Goal: Information Seeking & Learning: Learn about a topic

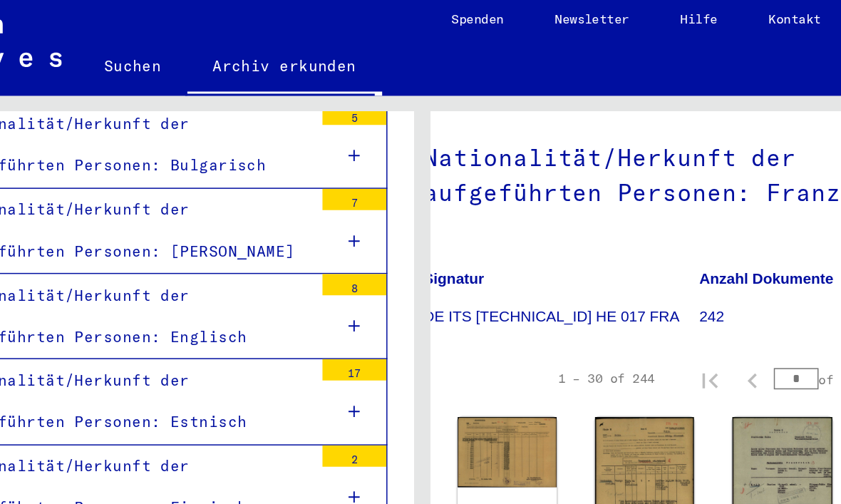
scroll to position [128, 23]
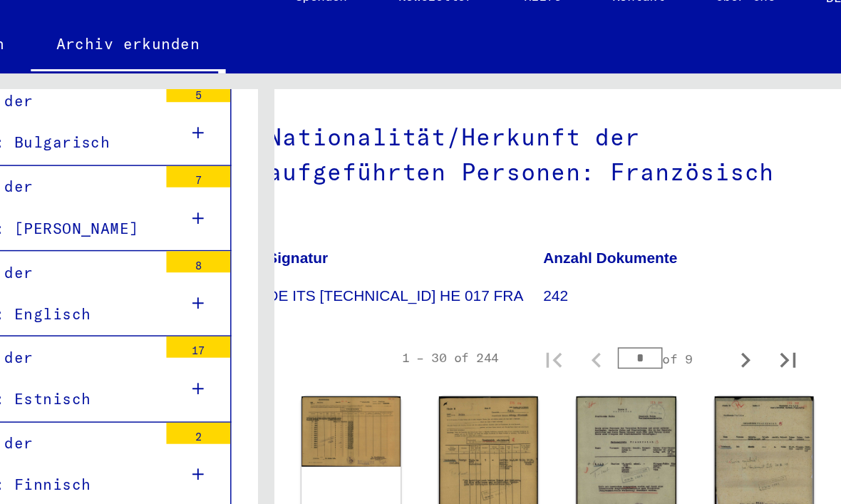
click at [731, 250] on icon "Next page" at bounding box center [741, 260] width 20 height 20
type input "*"
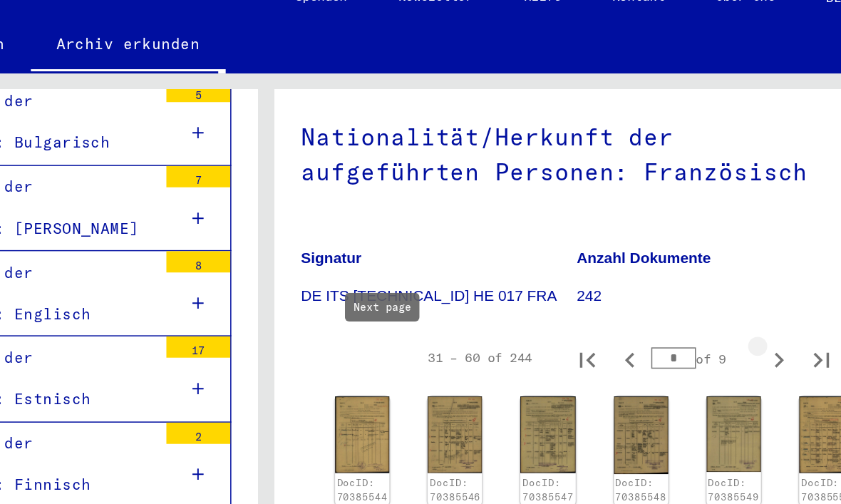
scroll to position [128, 0]
click at [761, 255] on icon "Next page" at bounding box center [764, 260] width 6 height 10
type input "*"
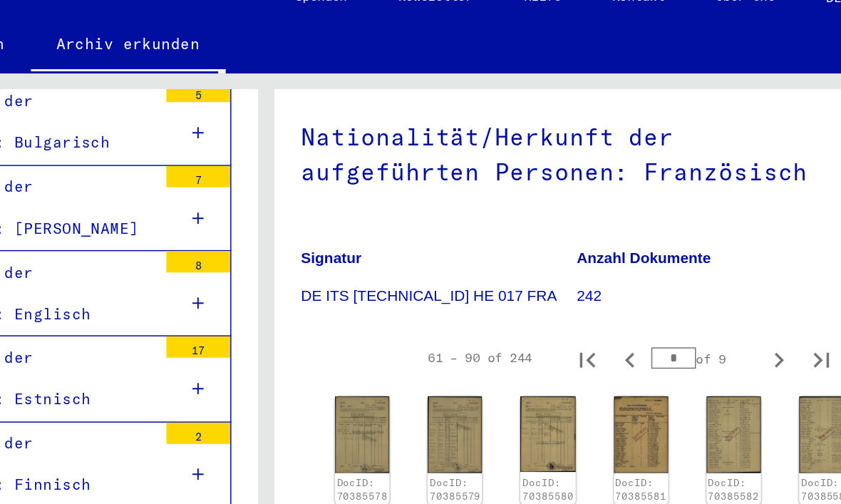
click at [761, 255] on icon "Next page" at bounding box center [764, 260] width 6 height 10
type input "*"
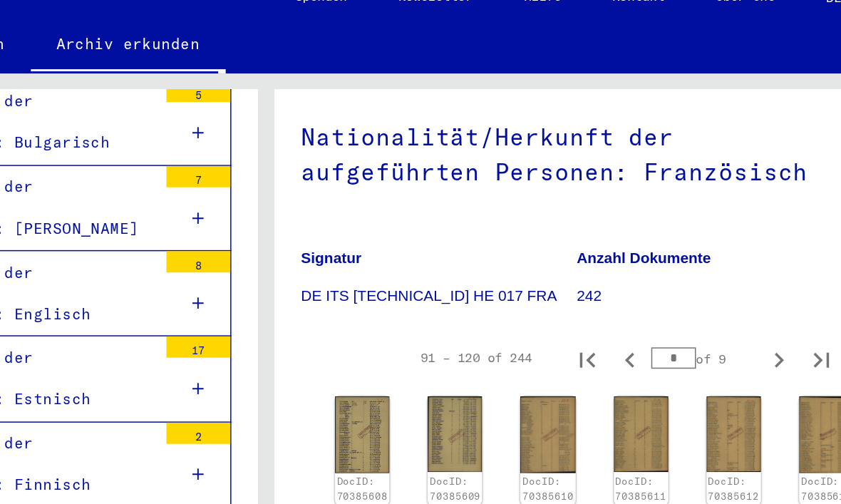
click at [761, 255] on icon "Next page" at bounding box center [764, 260] width 6 height 10
type input "*"
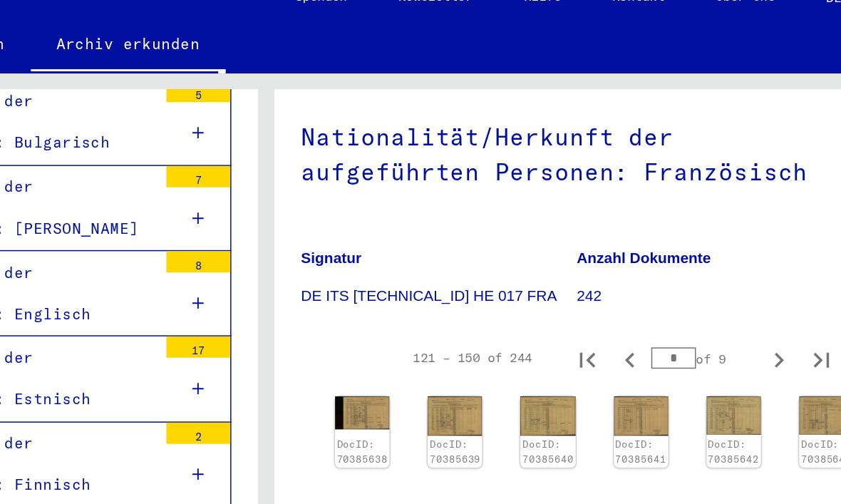
click at [468, 312] on link "DocID: 70385638" at bounding box center [485, 321] width 34 height 18
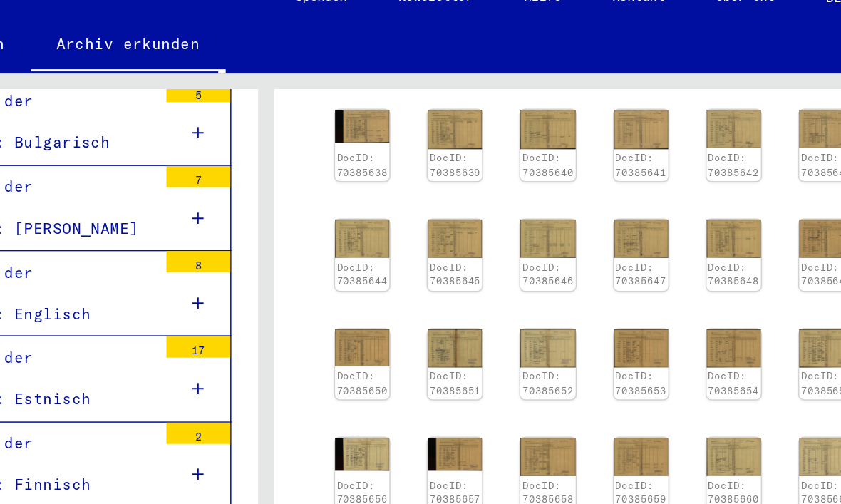
scroll to position [343, 0]
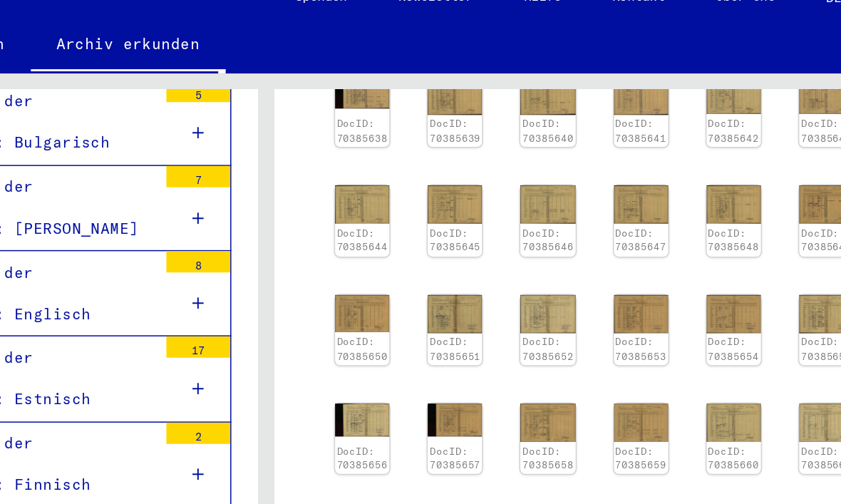
click at [591, 143] on img at bounding box center [609, 156] width 36 height 26
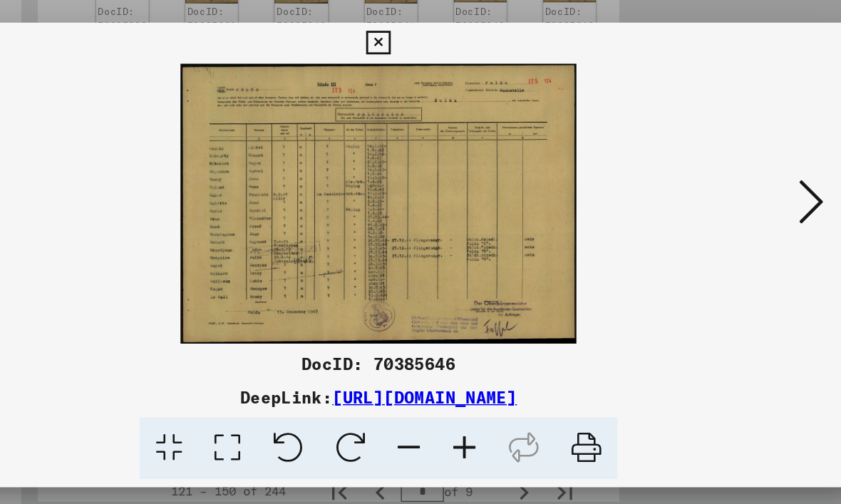
click at [713, 198] on icon at bounding box center [721, 215] width 17 height 34
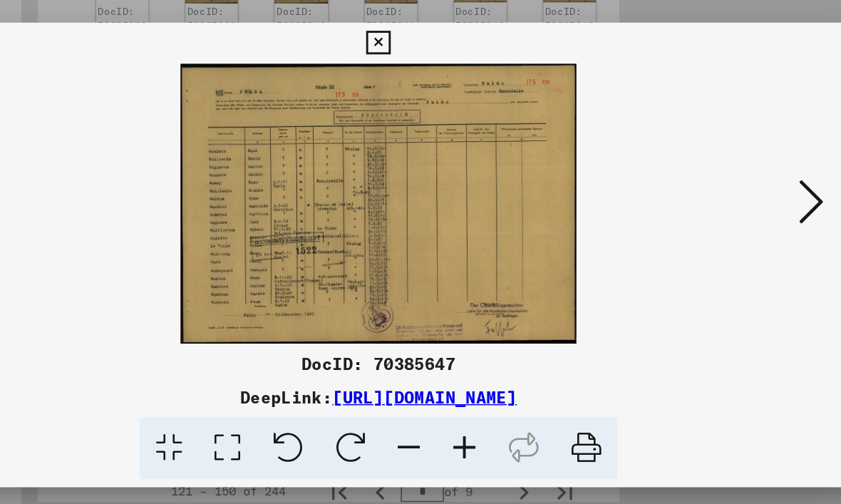
click at [713, 198] on icon at bounding box center [721, 215] width 17 height 34
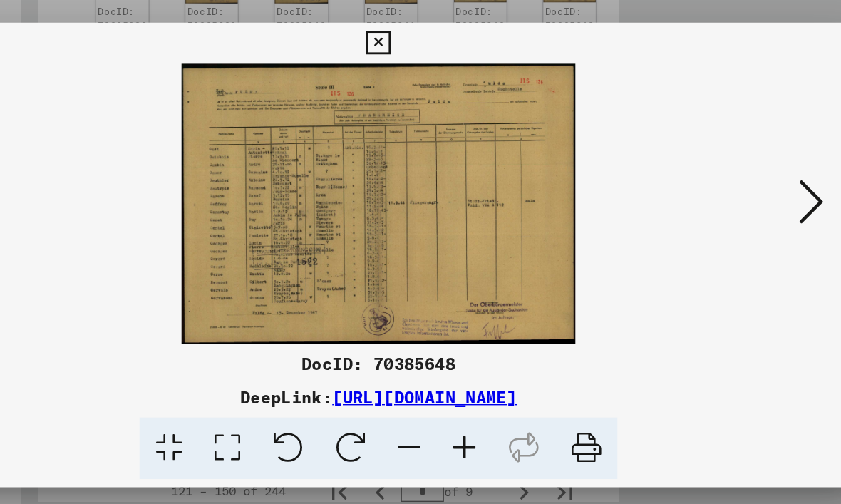
click at [713, 198] on icon at bounding box center [721, 215] width 17 height 34
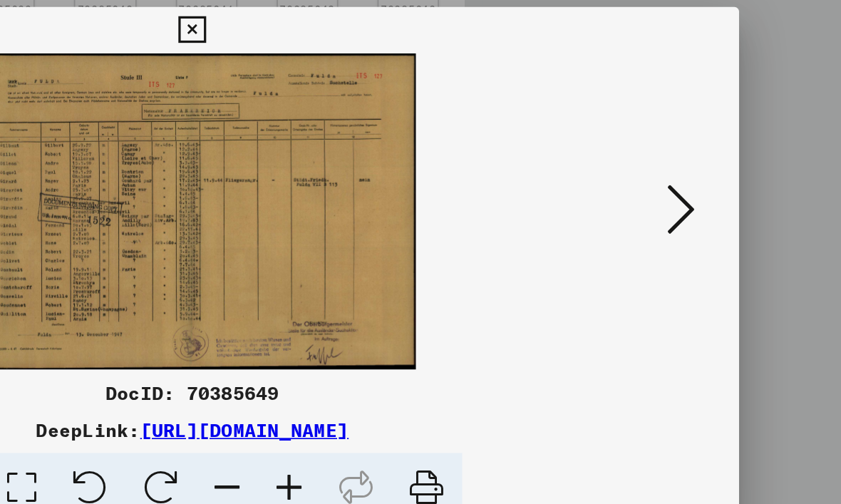
click at [709, 196] on button at bounding box center [722, 216] width 26 height 41
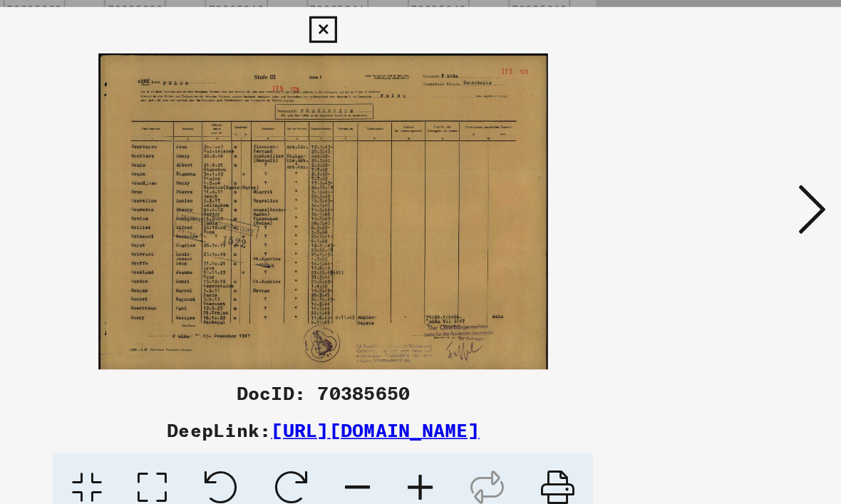
click at [713, 198] on icon at bounding box center [721, 215] width 17 height 34
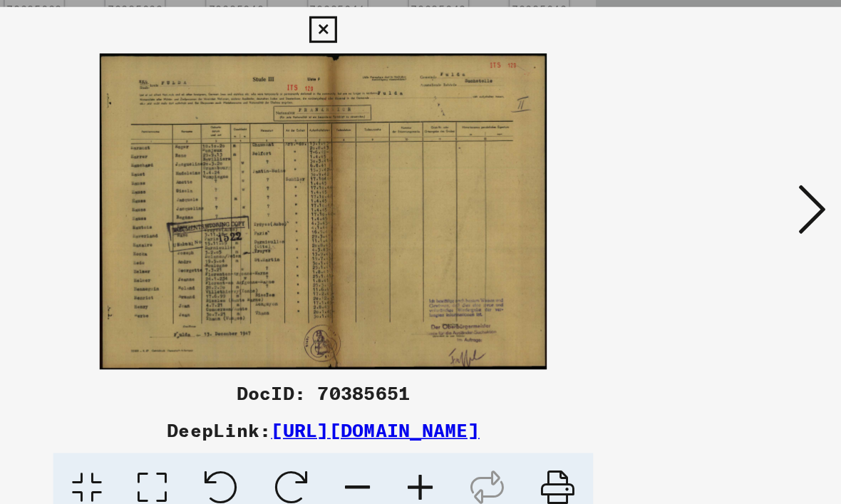
click at [713, 198] on icon at bounding box center [721, 215] width 17 height 34
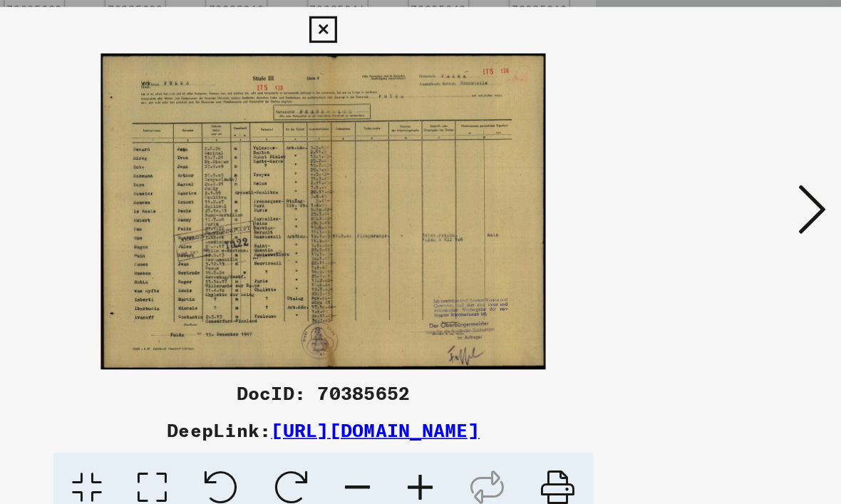
click at [713, 198] on icon at bounding box center [721, 215] width 17 height 34
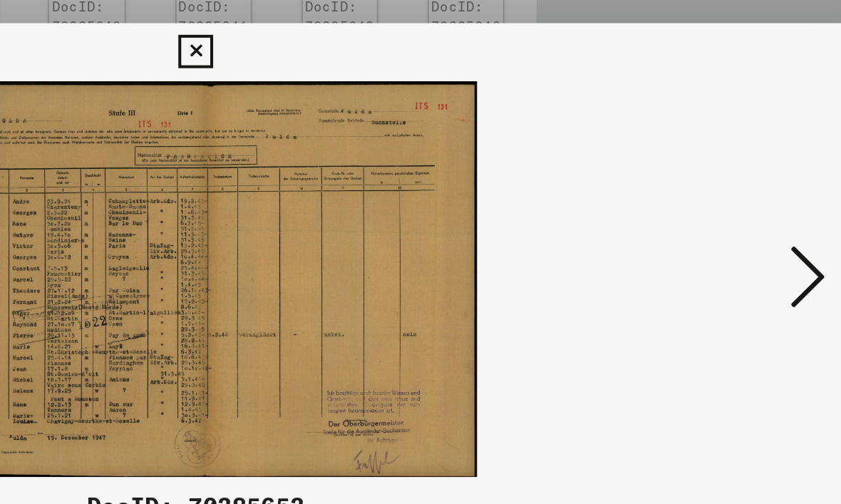
click at [713, 198] on icon at bounding box center [721, 215] width 17 height 34
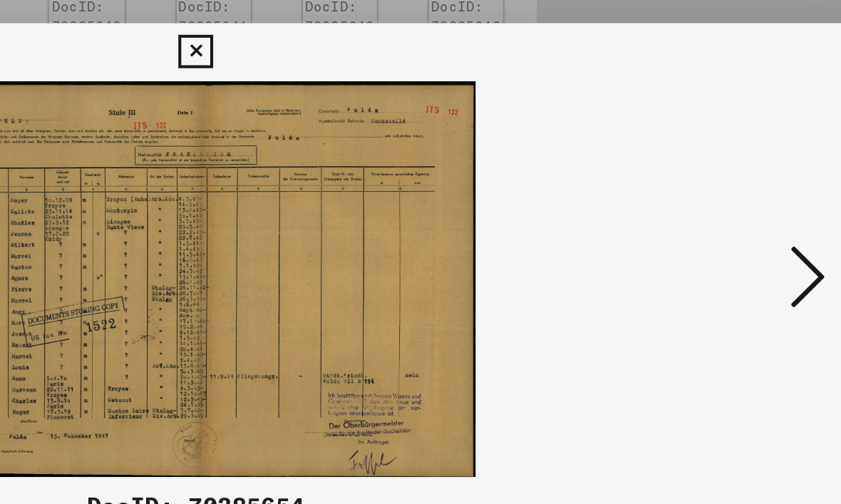
click at [713, 198] on icon at bounding box center [721, 215] width 17 height 34
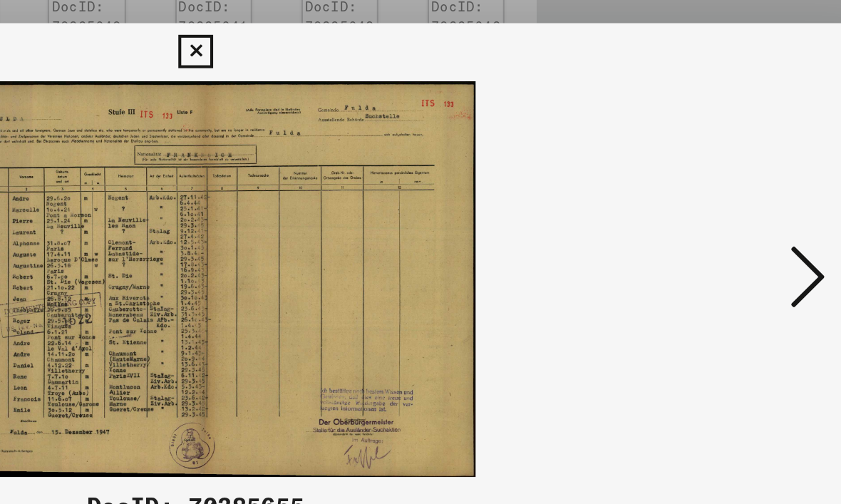
click at [713, 198] on icon at bounding box center [721, 215] width 17 height 34
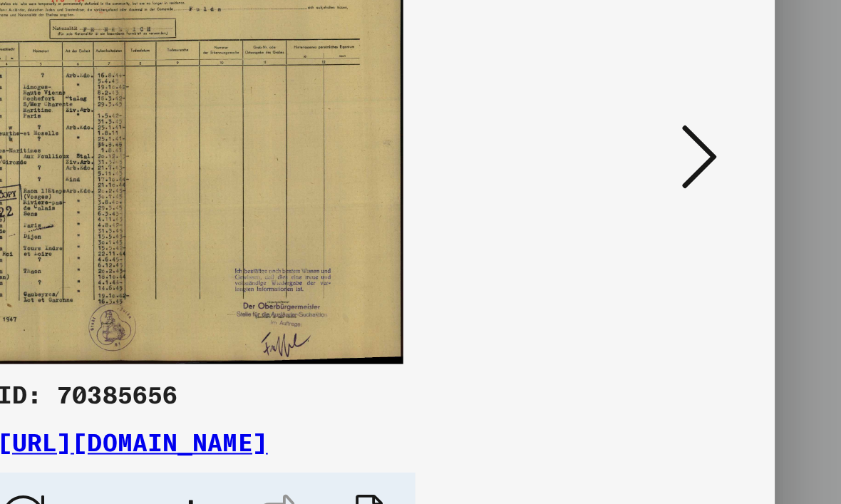
click at [713, 198] on icon at bounding box center [721, 215] width 17 height 34
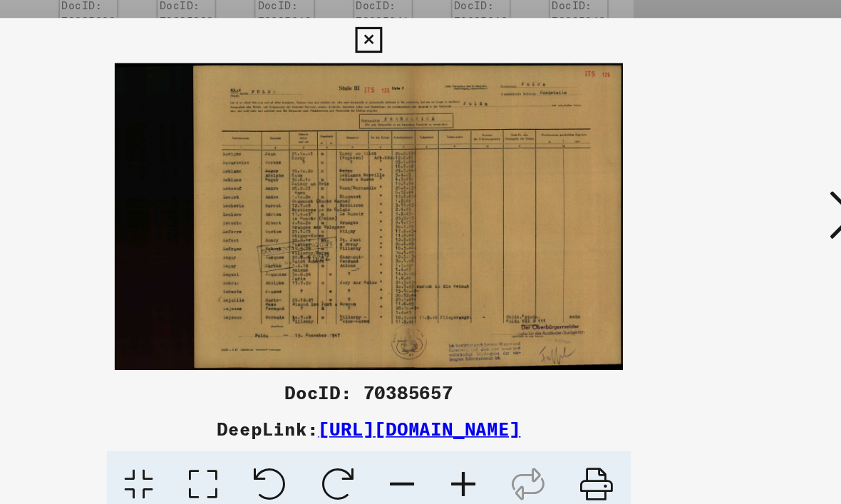
click at [519, 141] on img at bounding box center [421, 216] width 576 height 195
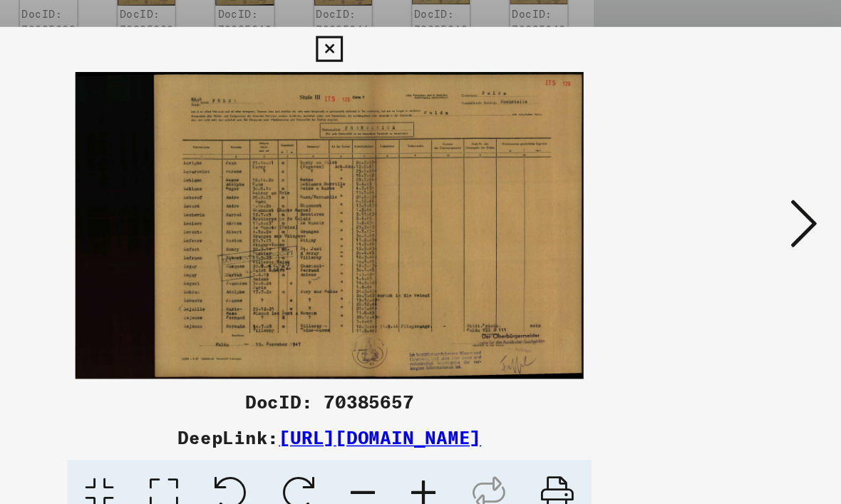
click at [713, 198] on icon at bounding box center [721, 215] width 17 height 34
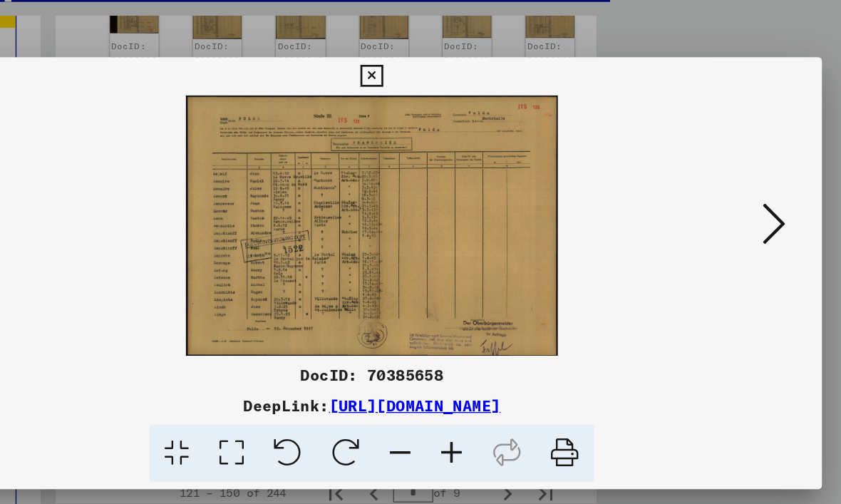
click at [713, 198] on icon at bounding box center [721, 215] width 17 height 34
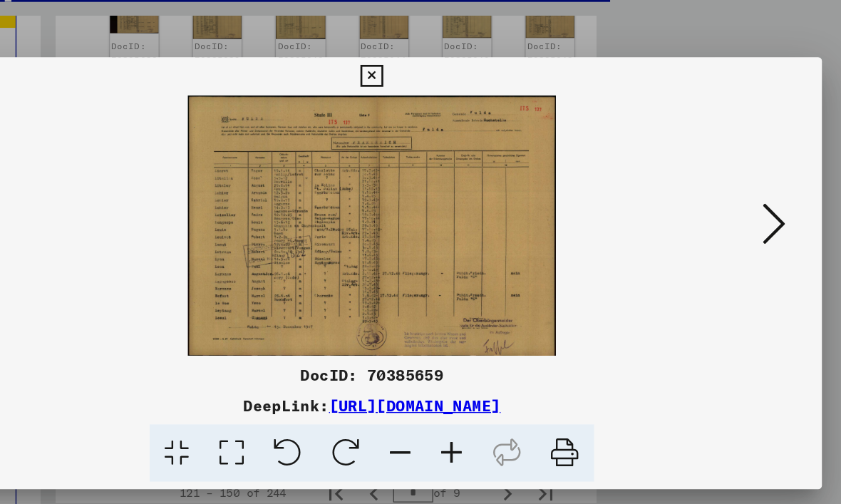
click at [713, 198] on icon at bounding box center [721, 215] width 17 height 34
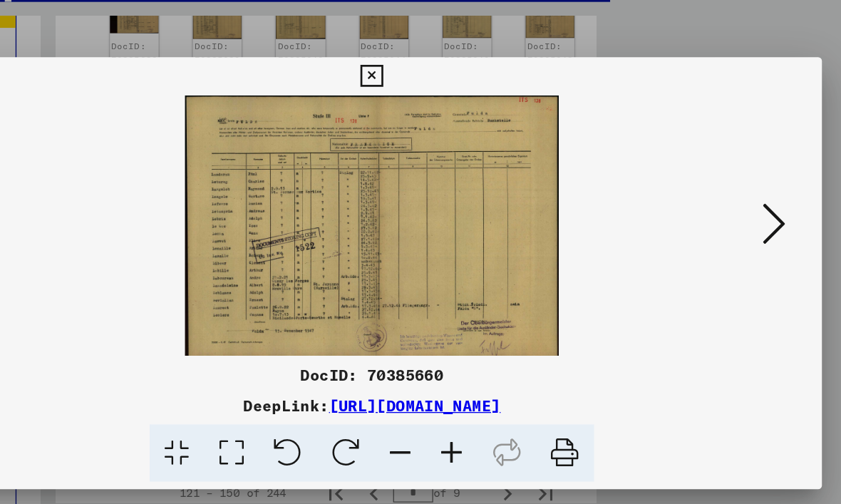
click at [713, 198] on icon at bounding box center [721, 215] width 17 height 34
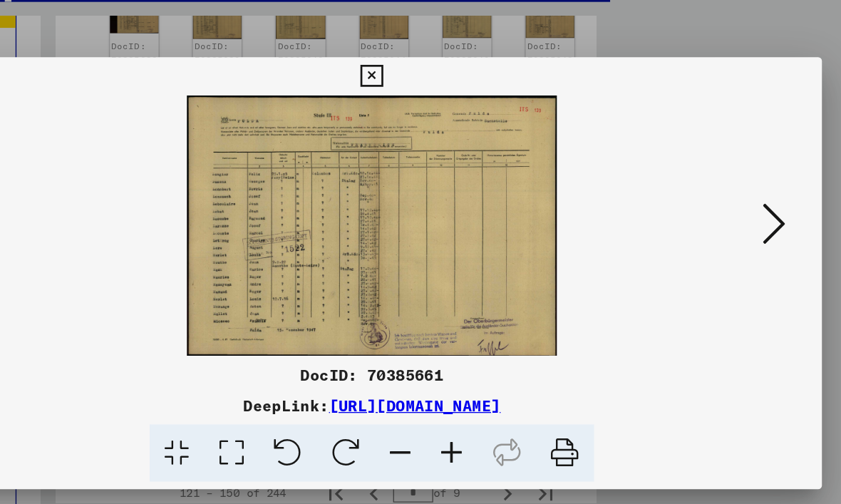
click at [713, 198] on icon at bounding box center [721, 215] width 17 height 34
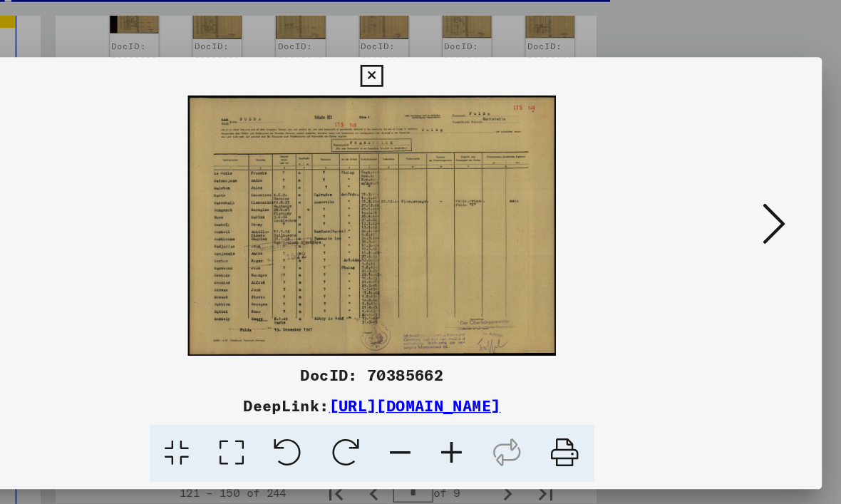
click at [713, 198] on icon at bounding box center [721, 215] width 17 height 34
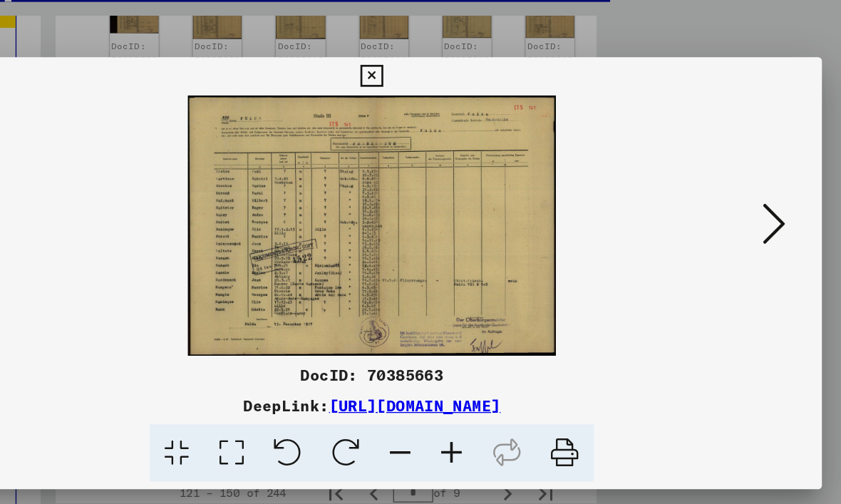
click at [713, 198] on icon at bounding box center [721, 215] width 17 height 34
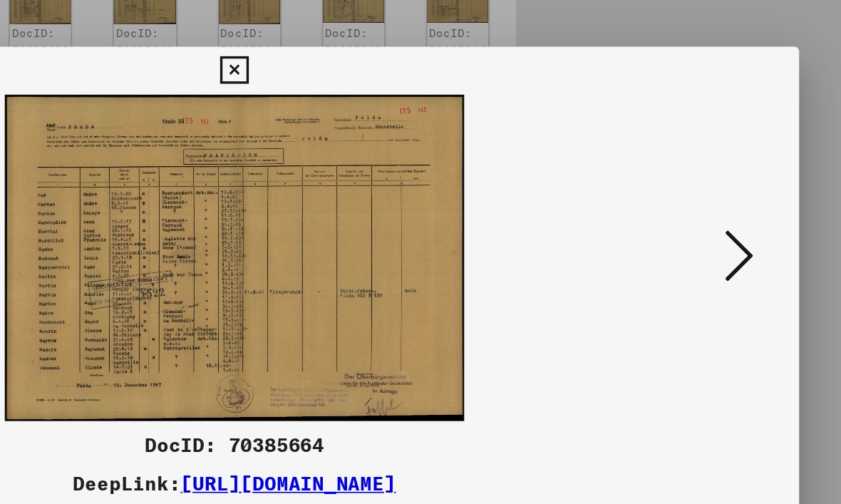
click at [713, 198] on icon at bounding box center [721, 215] width 17 height 34
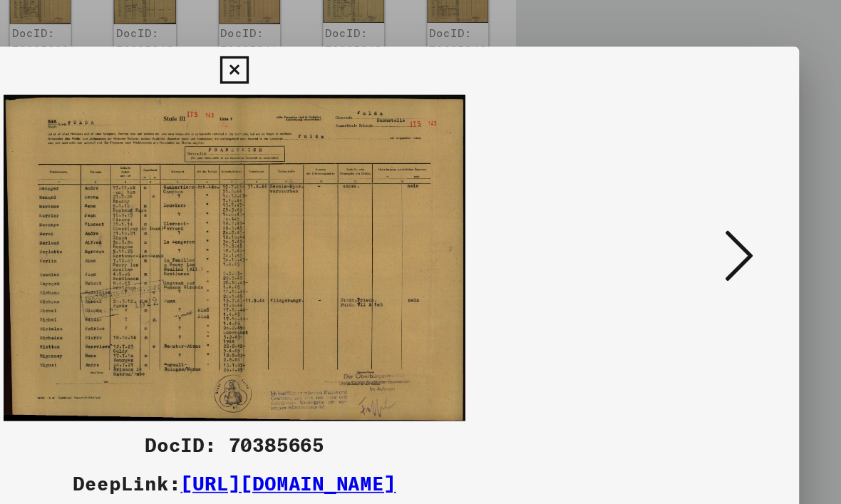
click at [713, 198] on icon at bounding box center [721, 215] width 17 height 34
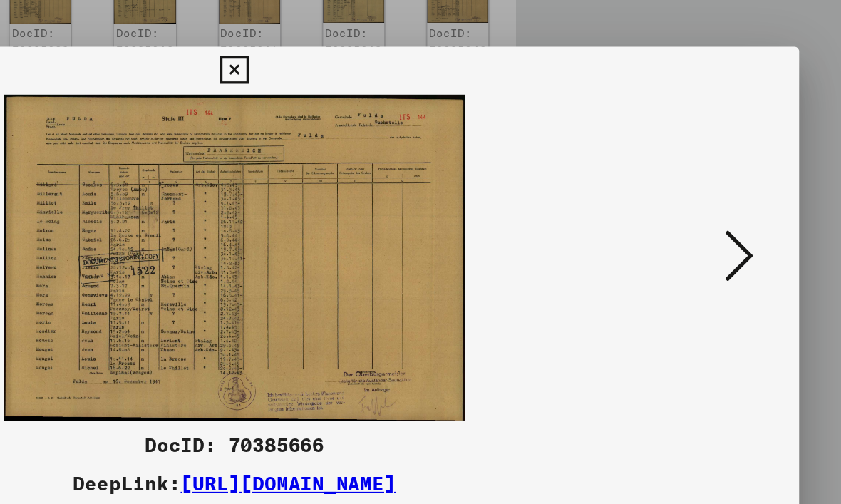
click at [713, 198] on icon at bounding box center [721, 215] width 17 height 34
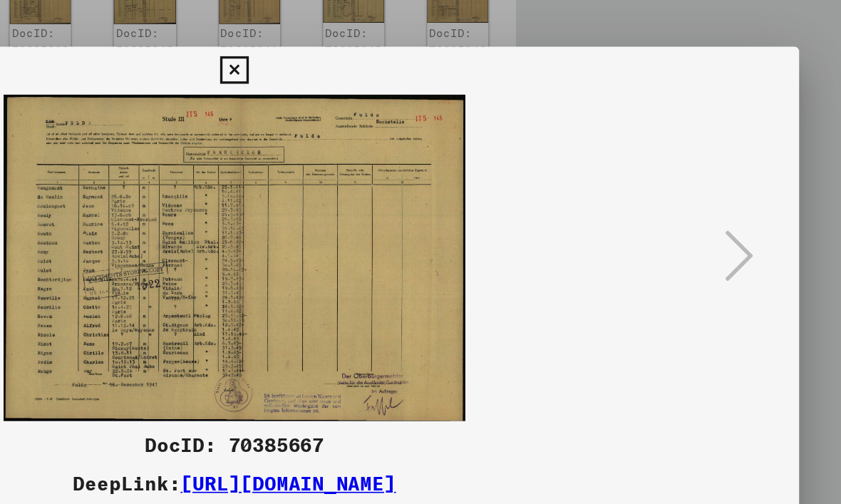
click at [428, 96] on icon at bounding box center [420, 104] width 16 height 17
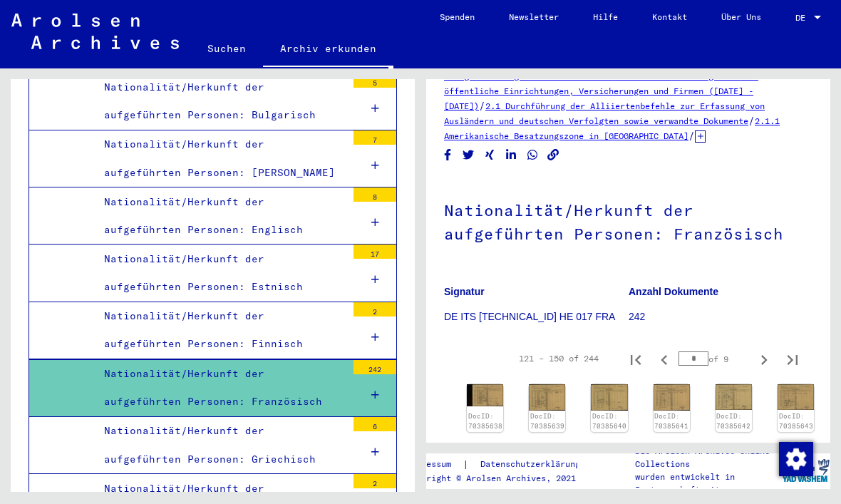
scroll to position [29, 0]
click at [766, 350] on icon "Next page" at bounding box center [764, 360] width 20 height 20
type input "*"
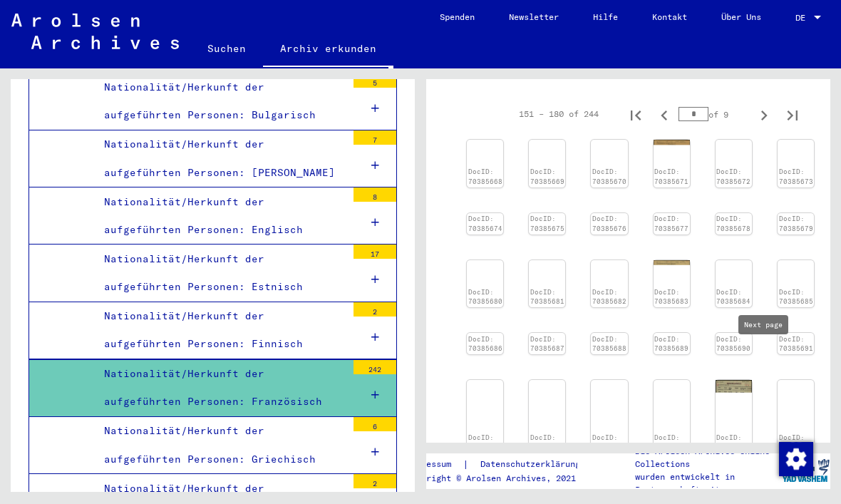
scroll to position [320, 0]
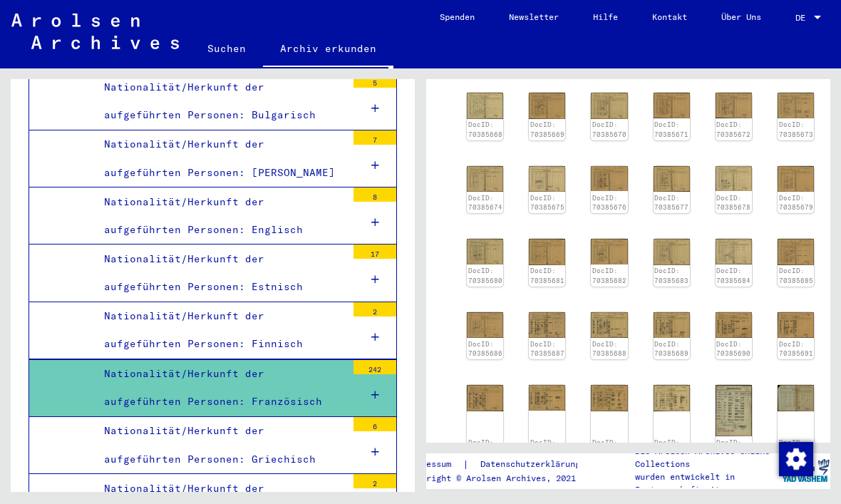
click at [376, 390] on icon at bounding box center [375, 395] width 8 height 10
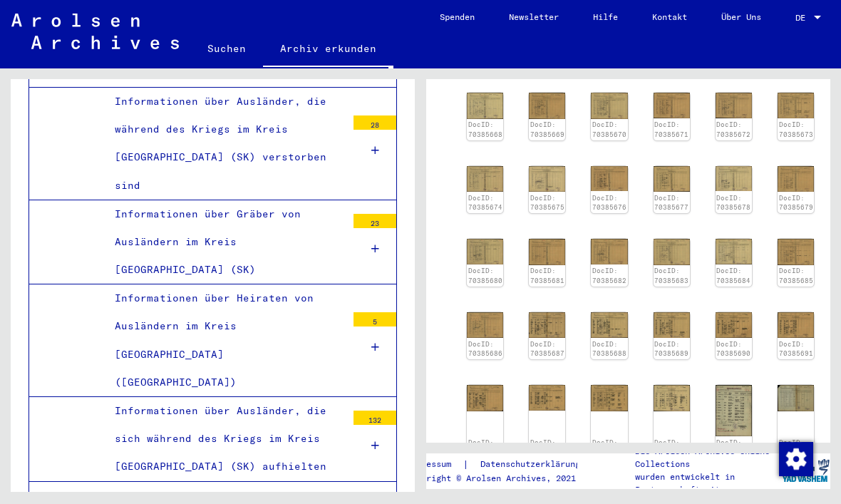
scroll to position [2495, 0]
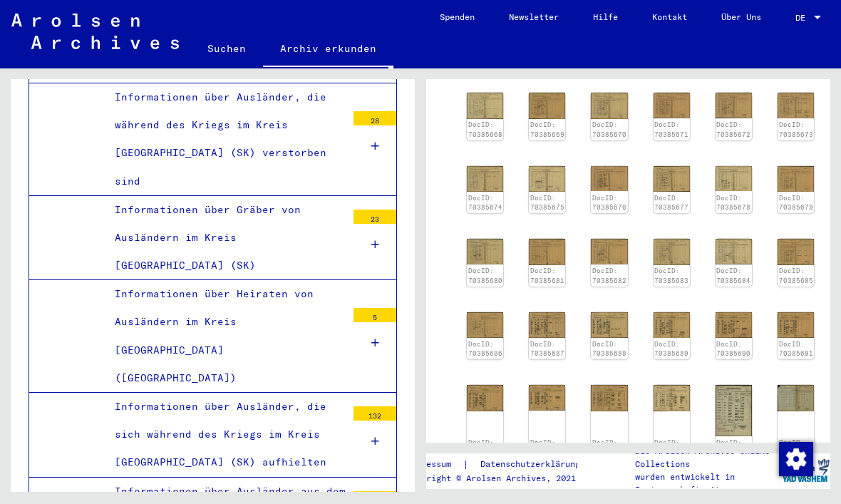
click at [377, 436] on icon at bounding box center [375, 441] width 8 height 10
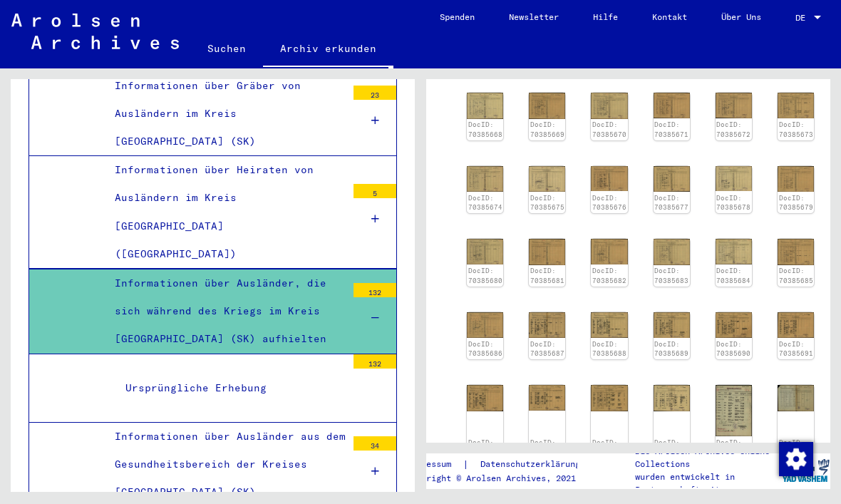
scroll to position [2617, 0]
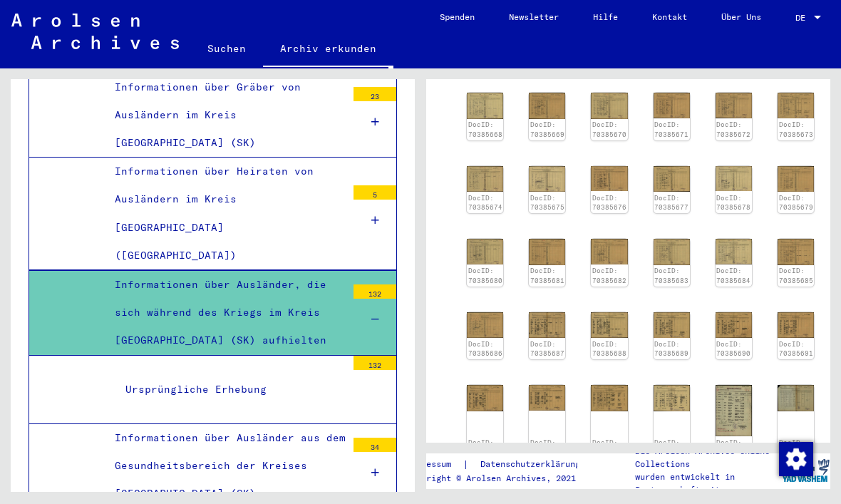
click at [493, 113] on img at bounding box center [485, 106] width 36 height 26
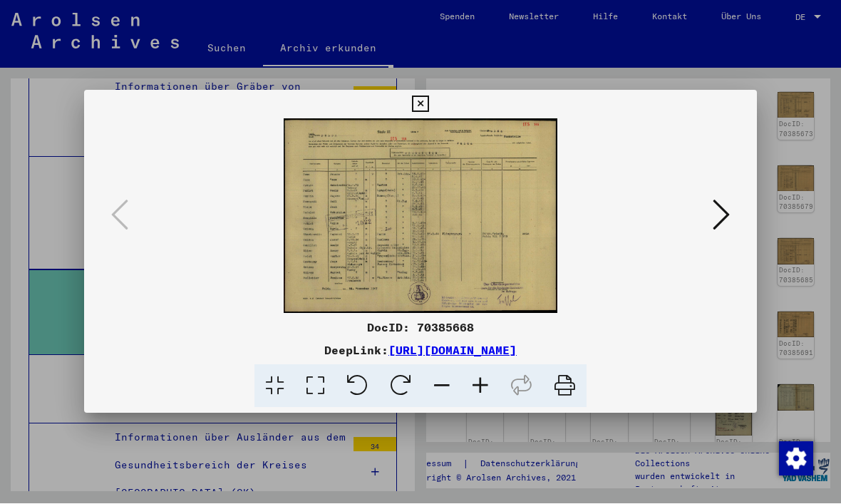
click at [728, 220] on icon at bounding box center [721, 215] width 17 height 34
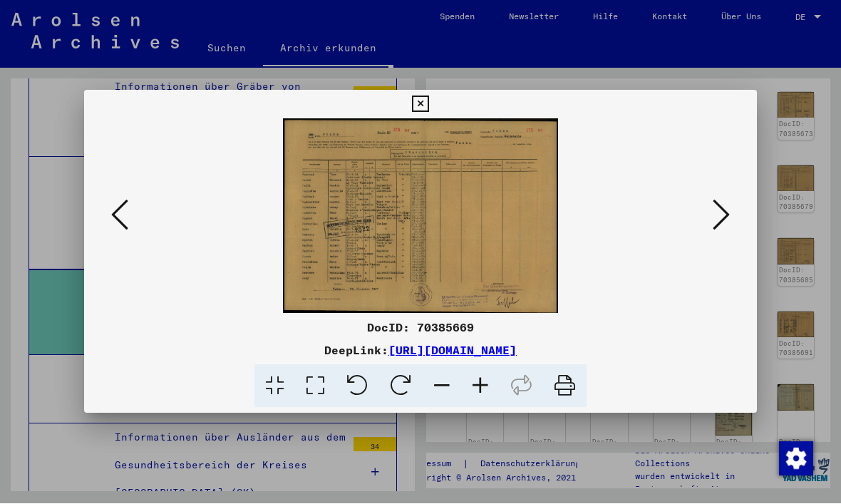
click at [721, 224] on icon at bounding box center [721, 215] width 17 height 34
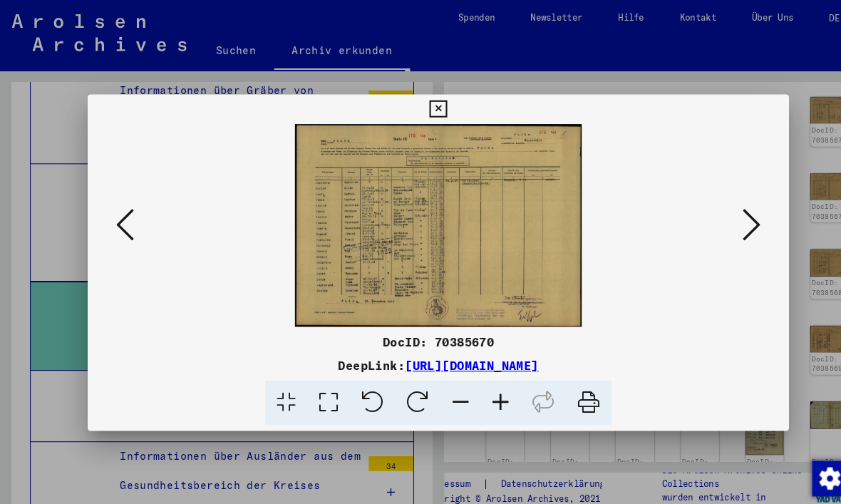
click at [734, 209] on button at bounding box center [722, 216] width 26 height 41
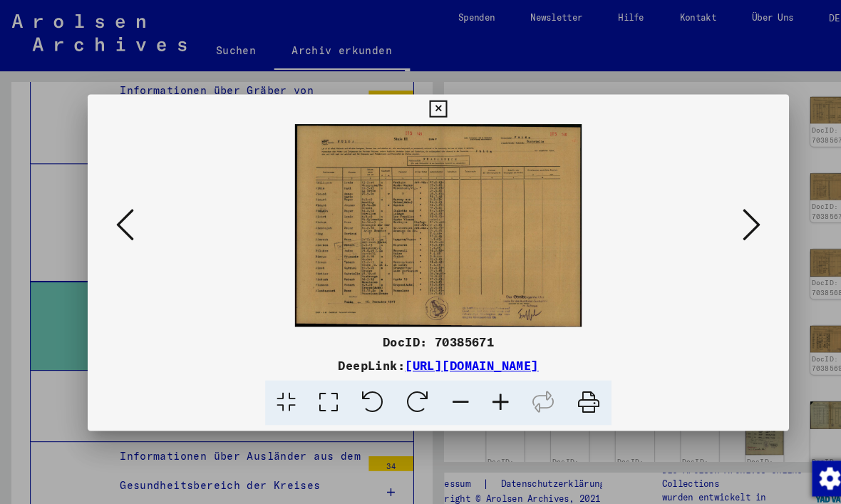
click at [733, 210] on button at bounding box center [722, 216] width 26 height 41
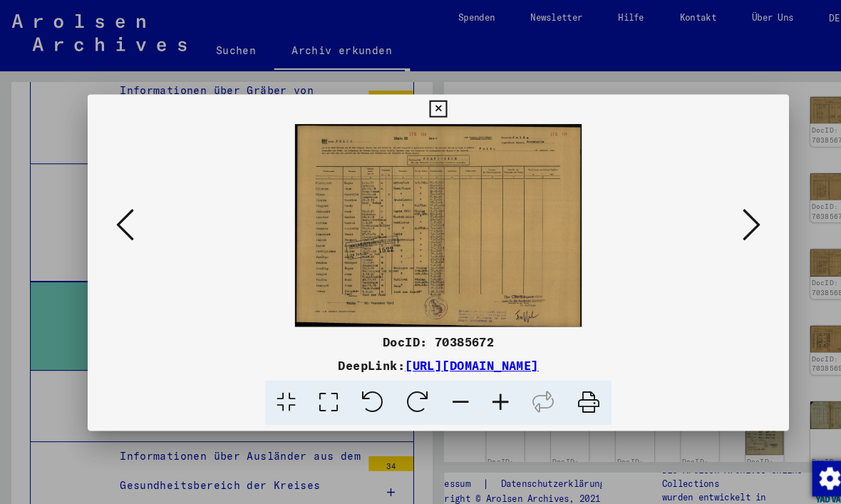
click at [719, 222] on icon at bounding box center [721, 215] width 17 height 34
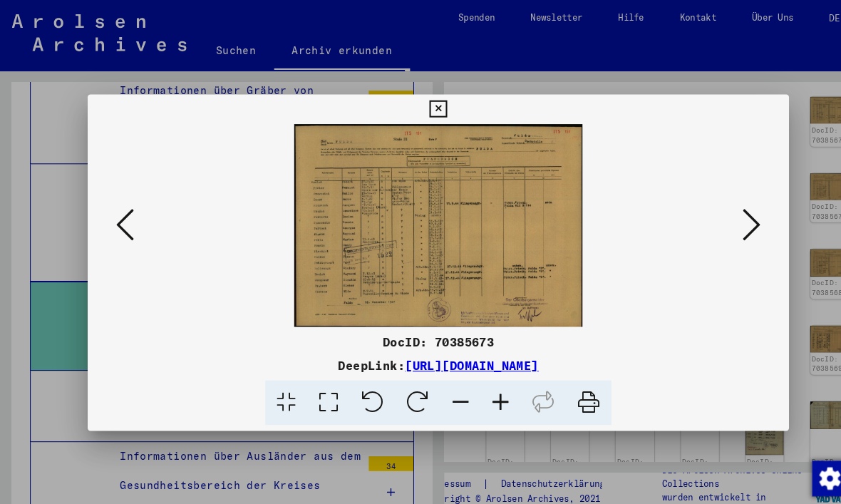
click at [724, 218] on icon at bounding box center [721, 215] width 17 height 34
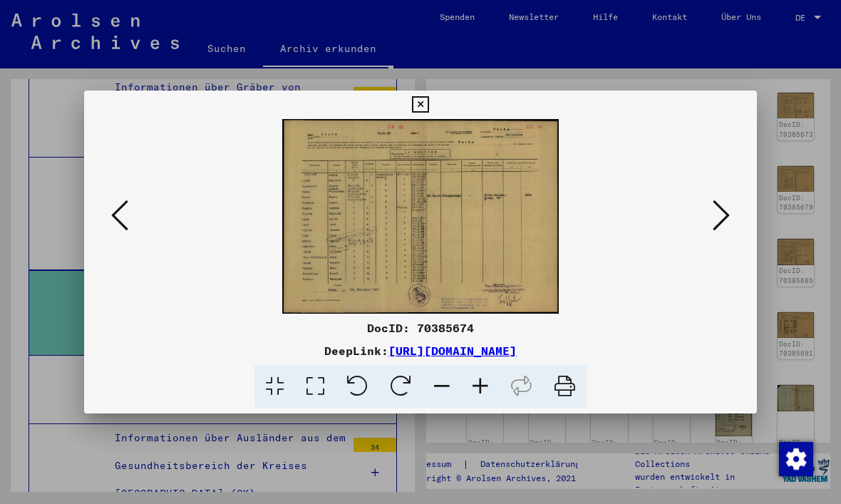
click at [725, 225] on icon at bounding box center [721, 215] width 17 height 34
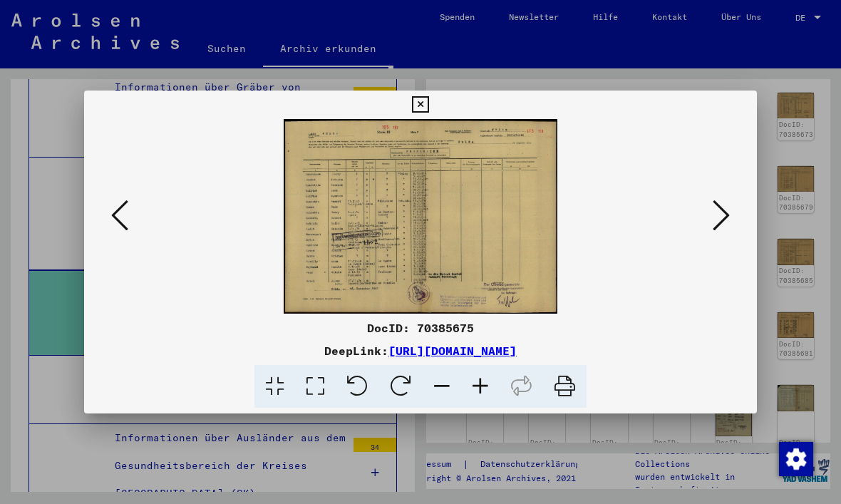
click at [727, 225] on icon at bounding box center [721, 215] width 17 height 34
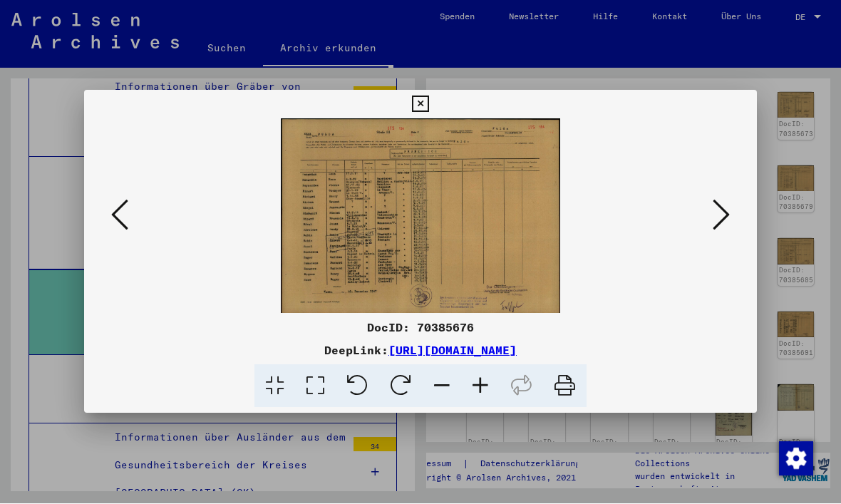
click at [726, 214] on icon at bounding box center [721, 215] width 17 height 34
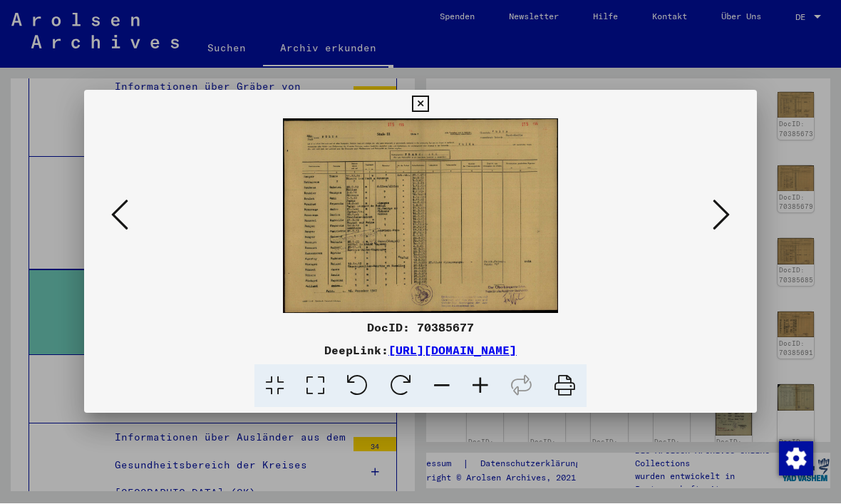
click at [428, 101] on icon at bounding box center [420, 104] width 16 height 17
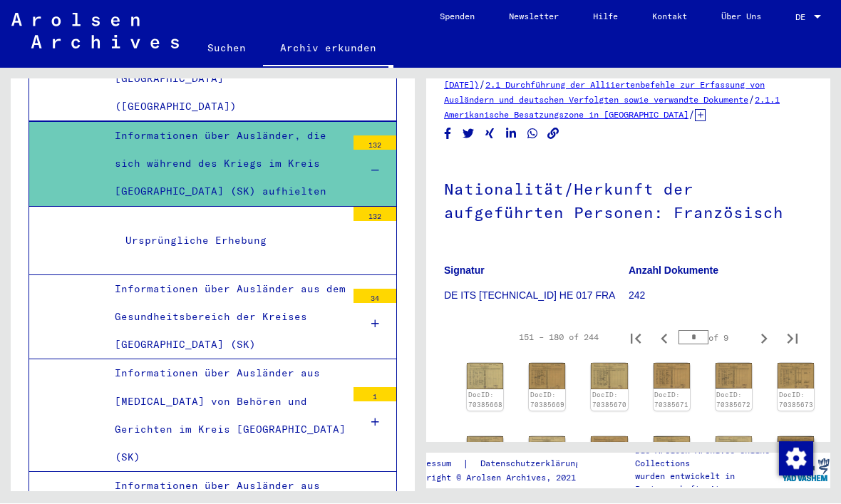
scroll to position [2765, 0]
click at [374, 418] on icon at bounding box center [375, 423] width 8 height 10
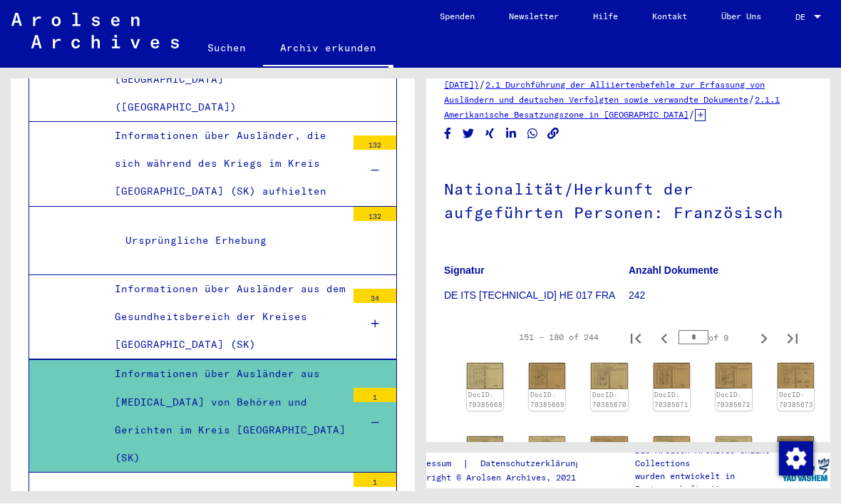
click at [335, 493] on div "Ursprüngliche Erhebung" at bounding box center [231, 507] width 232 height 28
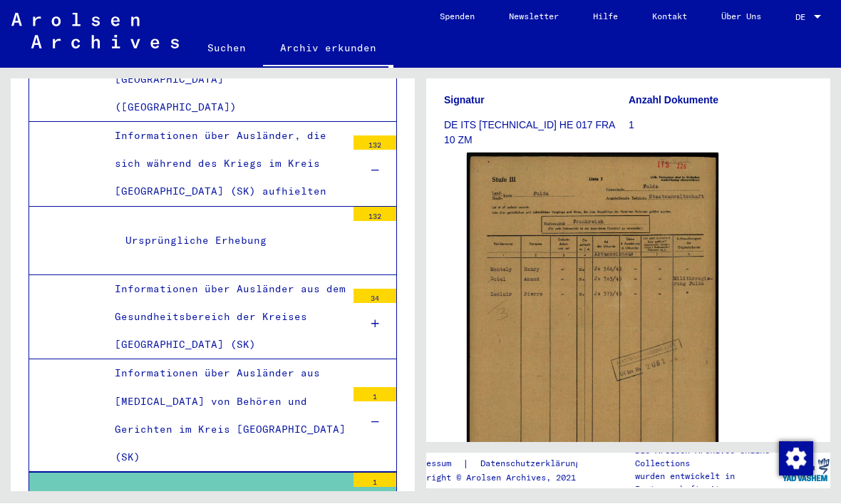
scroll to position [213, 0]
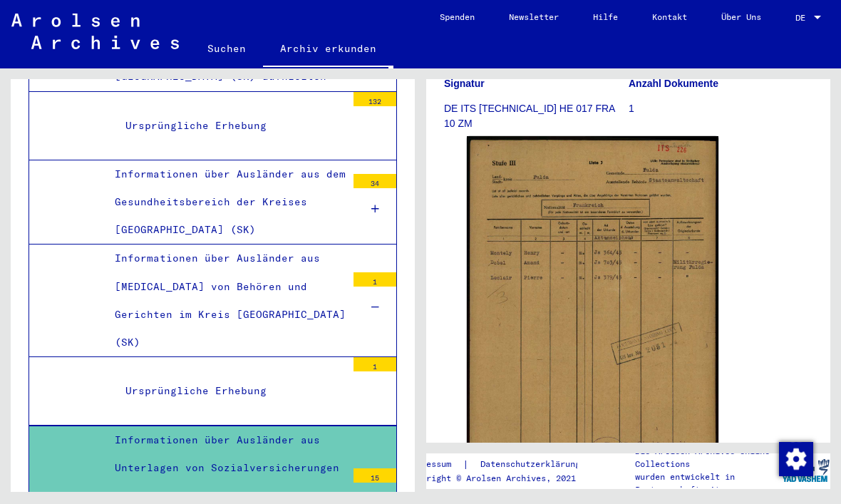
scroll to position [2852, 0]
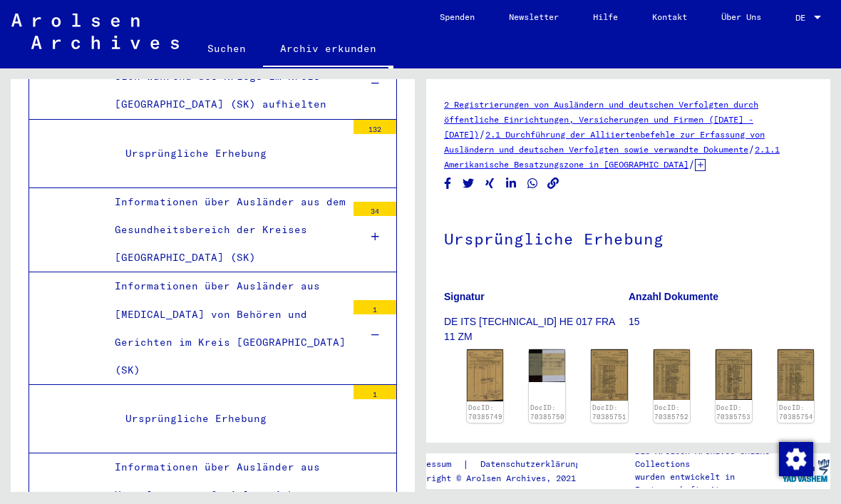
click at [480, 371] on img at bounding box center [485, 375] width 36 height 52
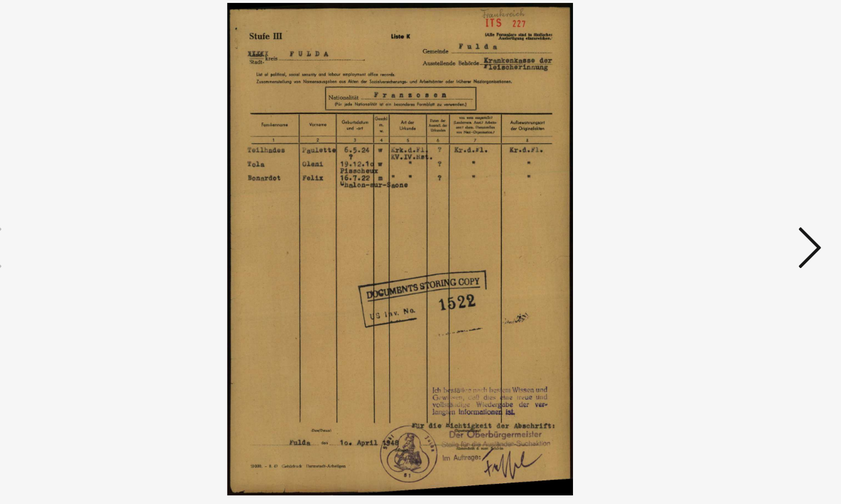
click at [713, 198] on icon at bounding box center [721, 215] width 17 height 34
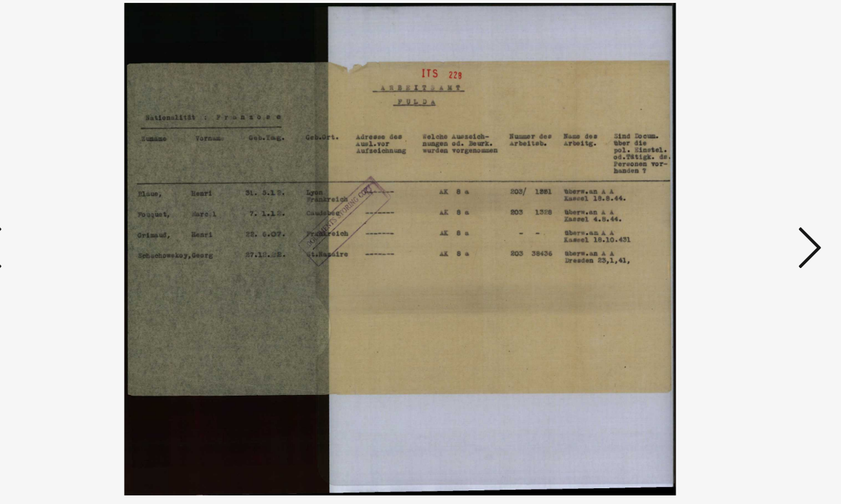
click at [713, 198] on icon at bounding box center [721, 215] width 17 height 34
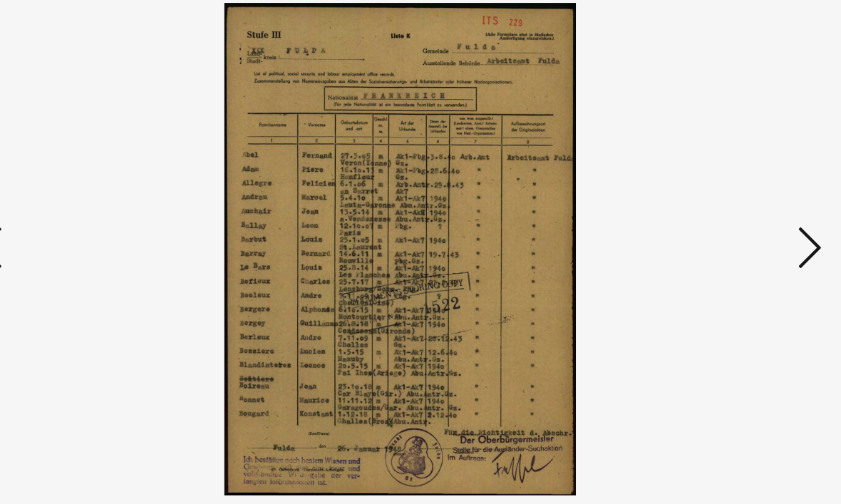
click at [713, 198] on icon at bounding box center [721, 215] width 17 height 34
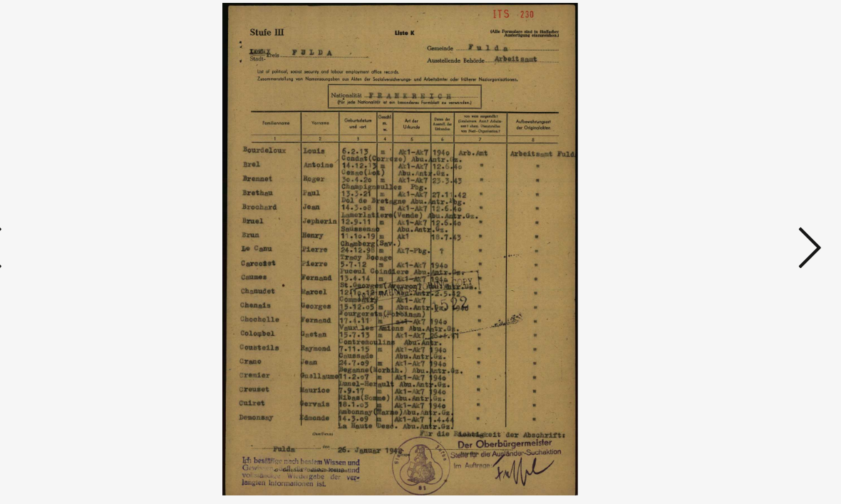
click at [713, 198] on icon at bounding box center [721, 215] width 17 height 34
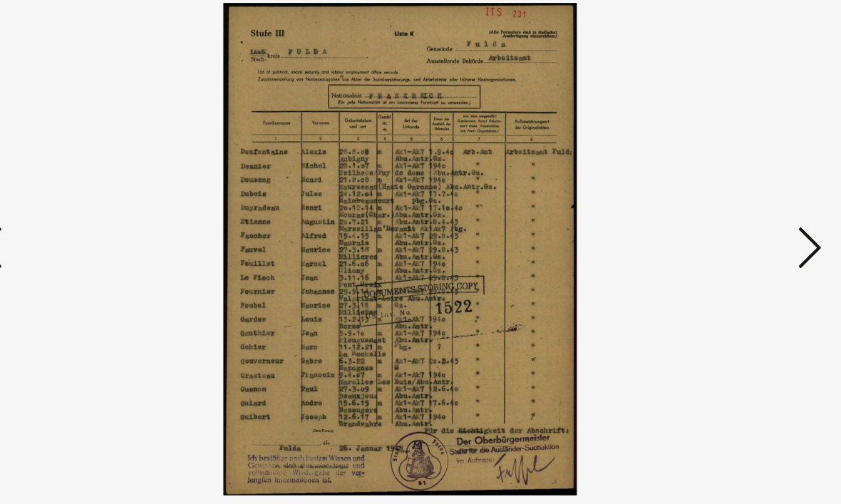
click at [709, 196] on button at bounding box center [722, 216] width 26 height 41
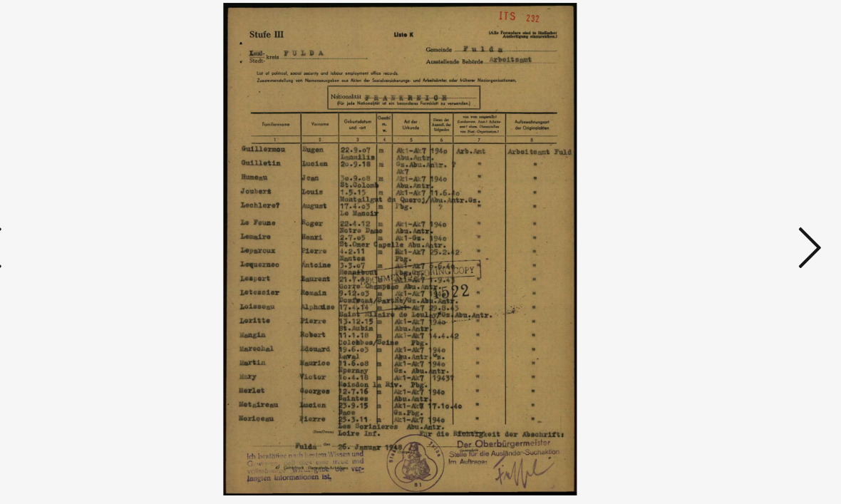
click at [709, 196] on button at bounding box center [722, 216] width 26 height 41
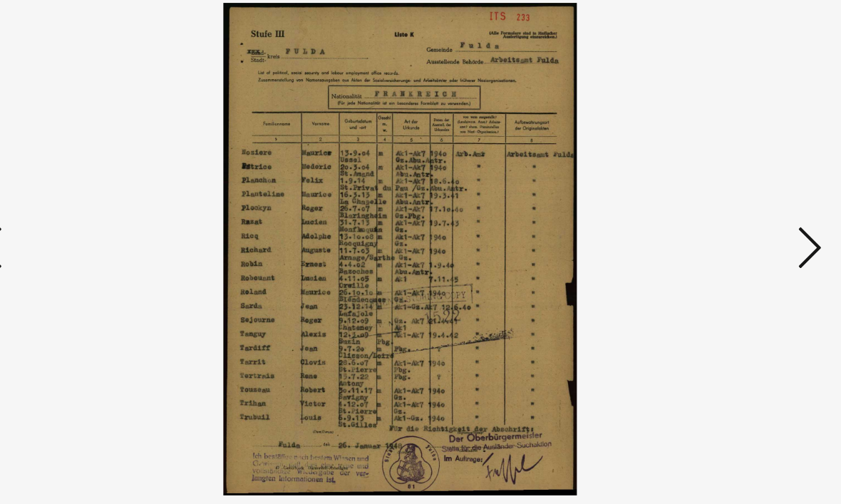
click at [713, 198] on icon at bounding box center [721, 215] width 17 height 34
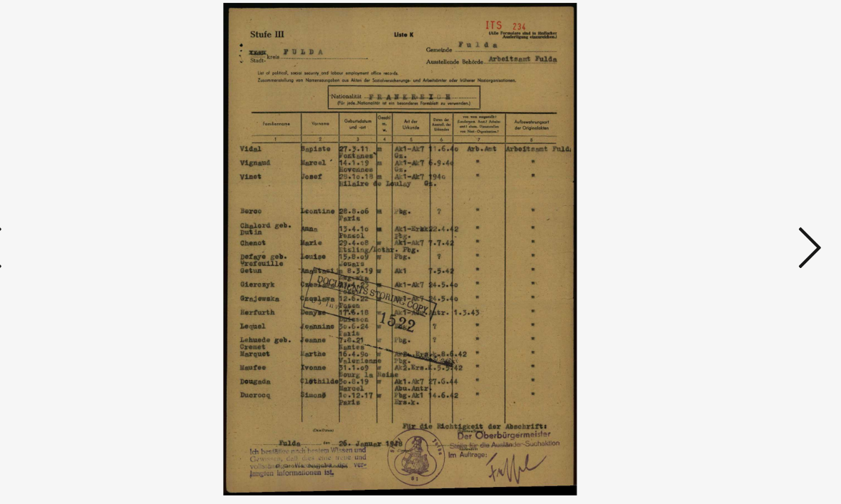
click at [713, 198] on icon at bounding box center [721, 215] width 17 height 34
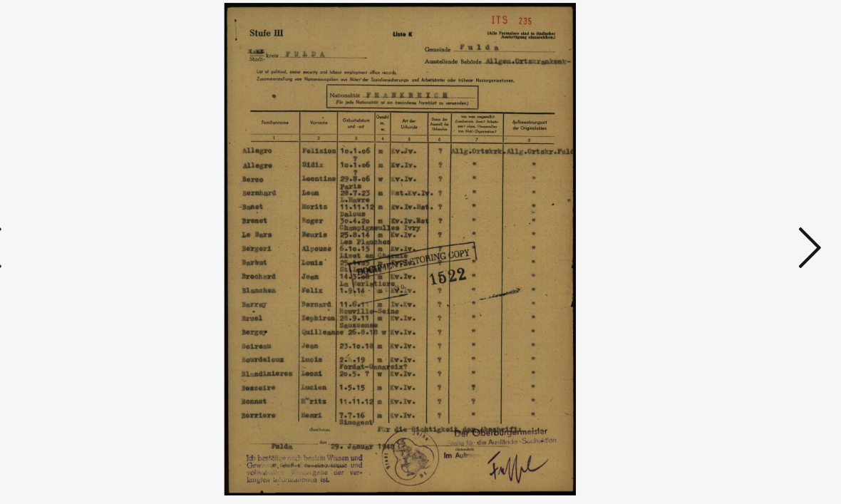
click at [713, 198] on icon at bounding box center [721, 215] width 17 height 34
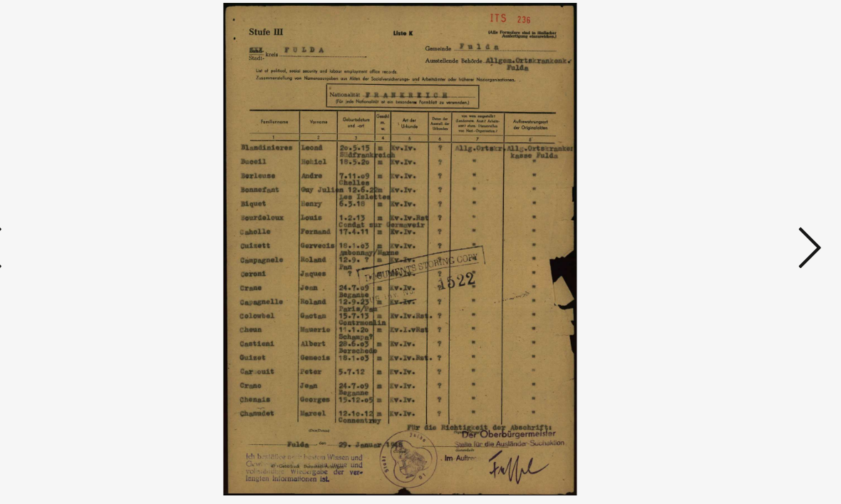
click at [713, 198] on icon at bounding box center [721, 215] width 17 height 34
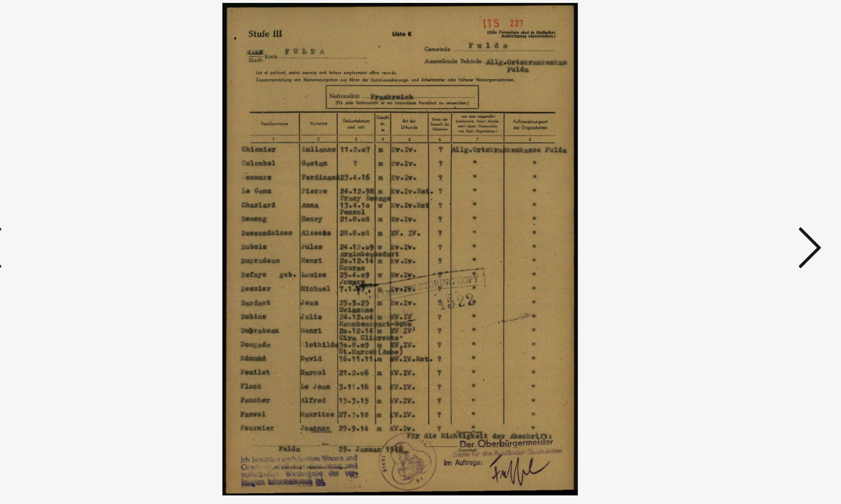
click at [713, 198] on icon at bounding box center [721, 215] width 17 height 34
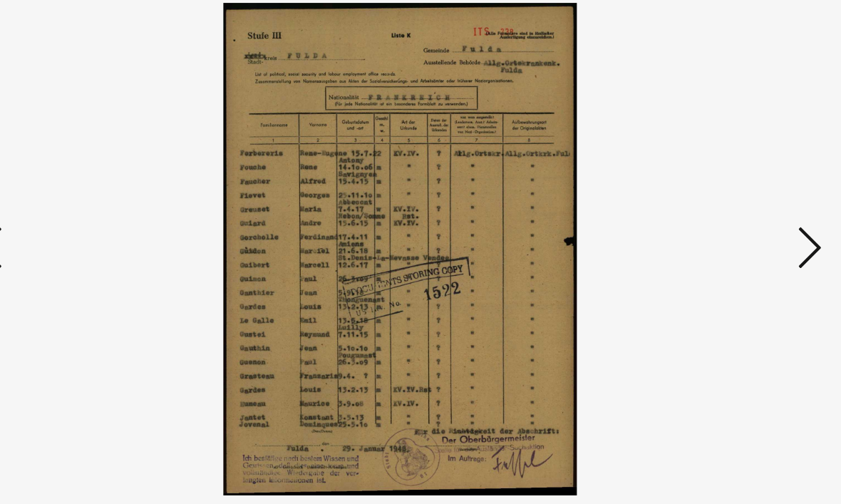
click at [713, 198] on icon at bounding box center [721, 215] width 17 height 34
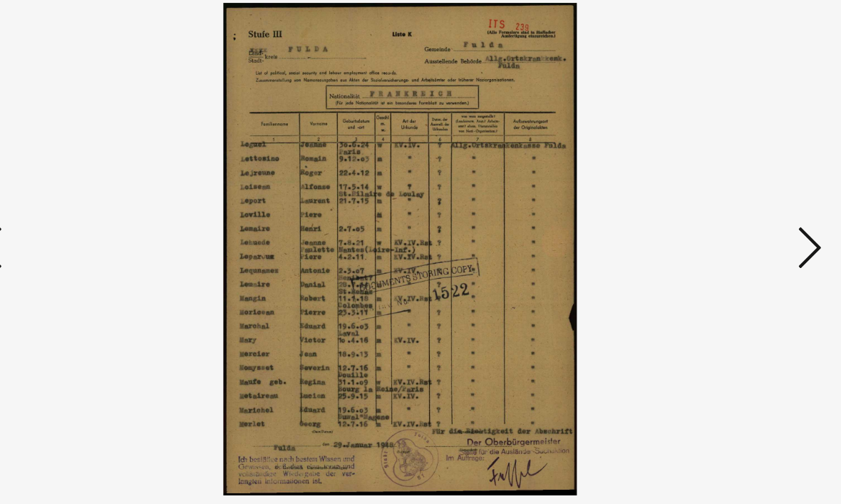
click at [713, 198] on icon at bounding box center [721, 215] width 17 height 34
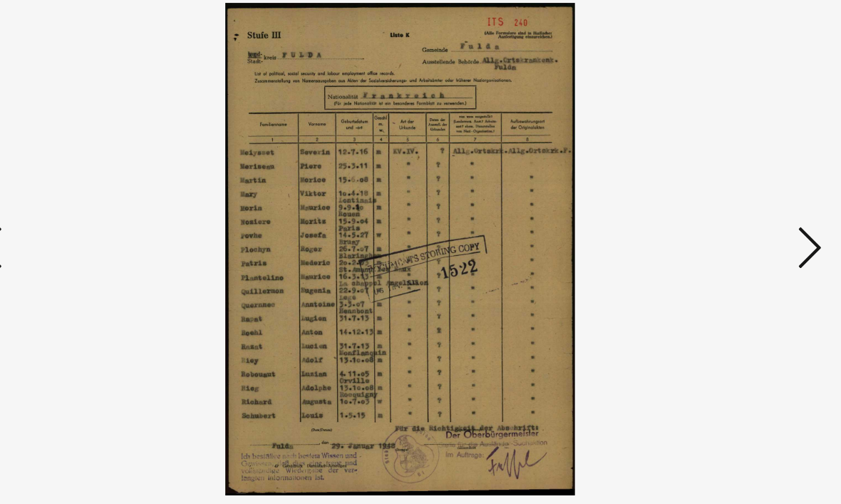
click at [713, 198] on icon at bounding box center [721, 215] width 17 height 34
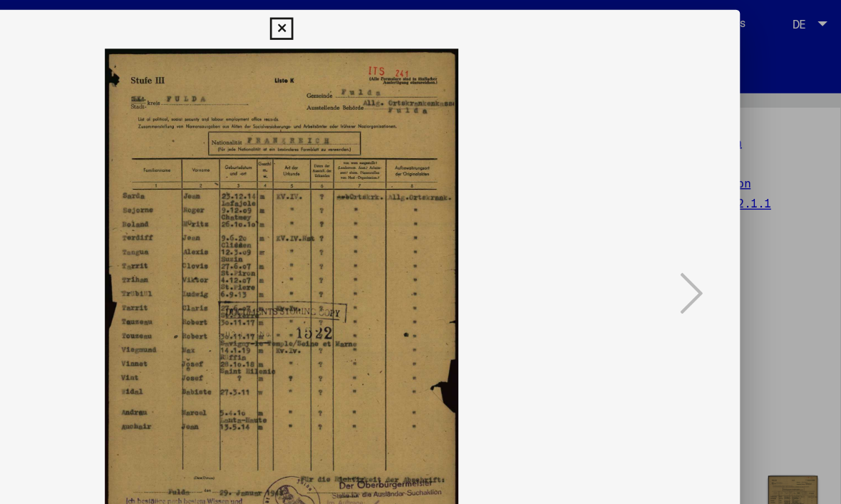
click at [428, 20] on icon at bounding box center [420, 21] width 16 height 17
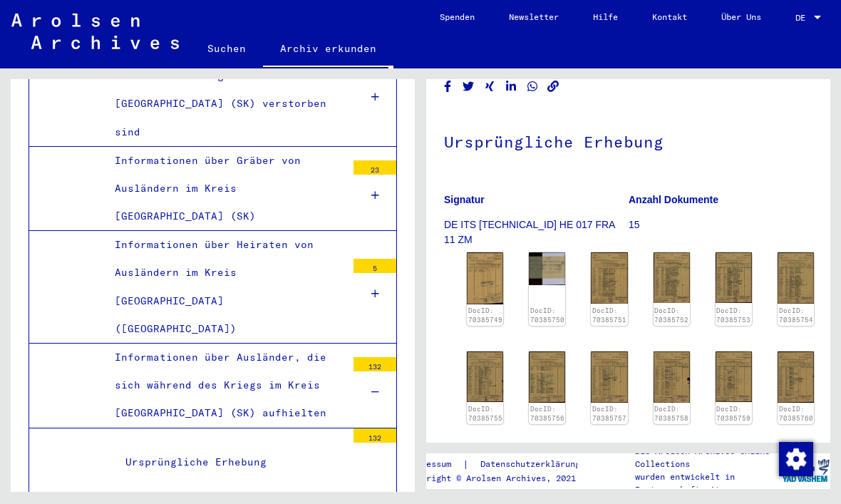
scroll to position [2534, 0]
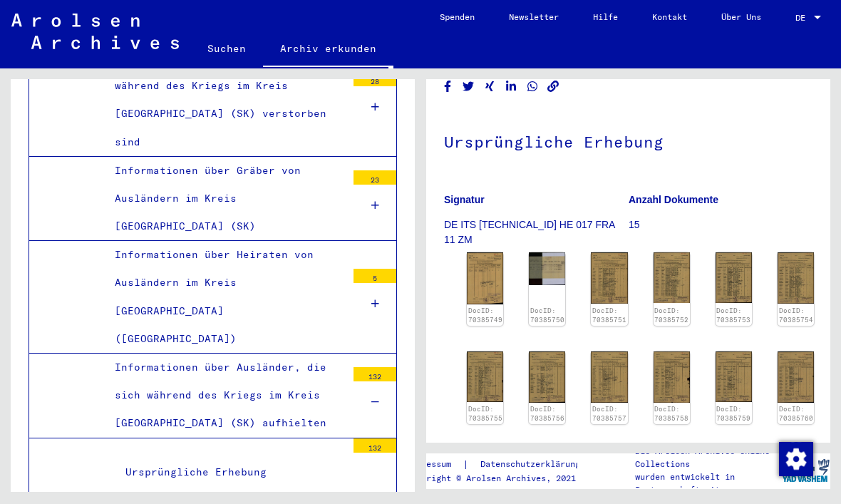
click at [363, 453] on div at bounding box center [375, 479] width 43 height 53
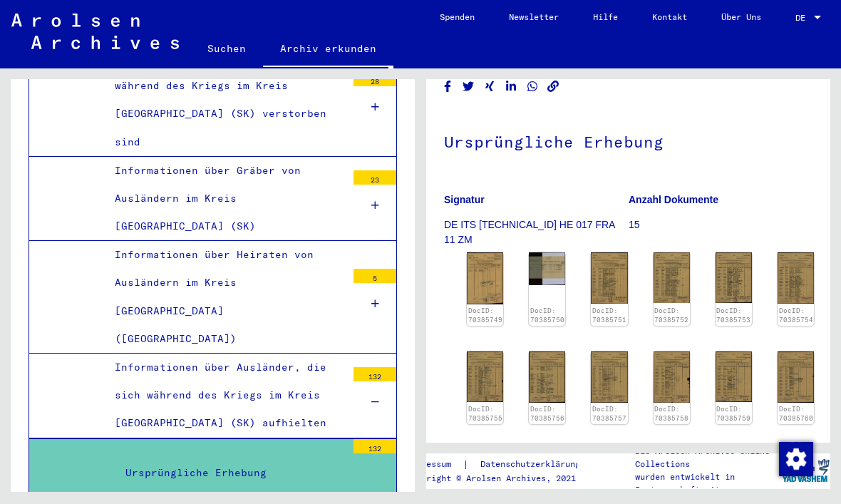
click at [264, 459] on div "Ursprüngliche Erhebung" at bounding box center [231, 473] width 232 height 28
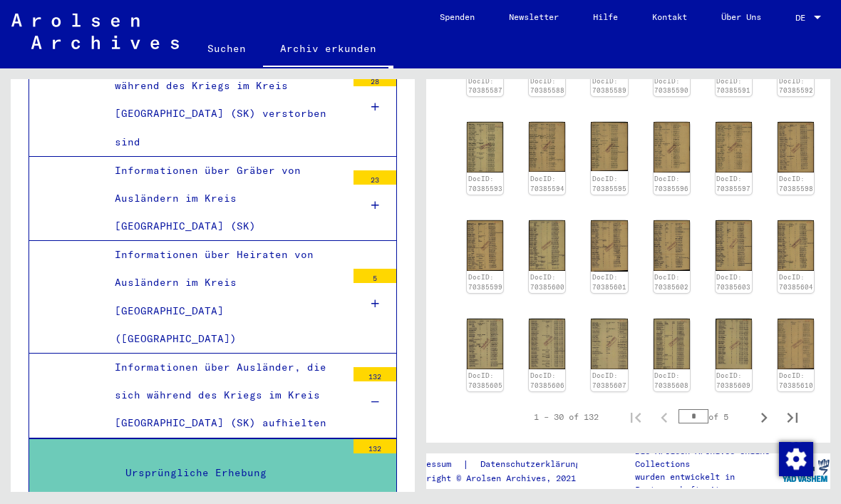
scroll to position [464, 0]
click at [793, 319] on img at bounding box center [796, 344] width 36 height 51
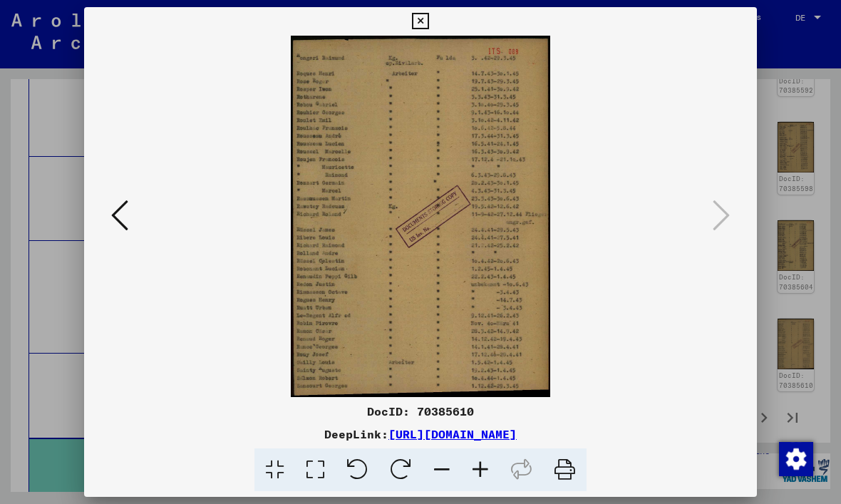
click at [428, 17] on icon at bounding box center [420, 21] width 16 height 17
